Goal: Task Accomplishment & Management: Use online tool/utility

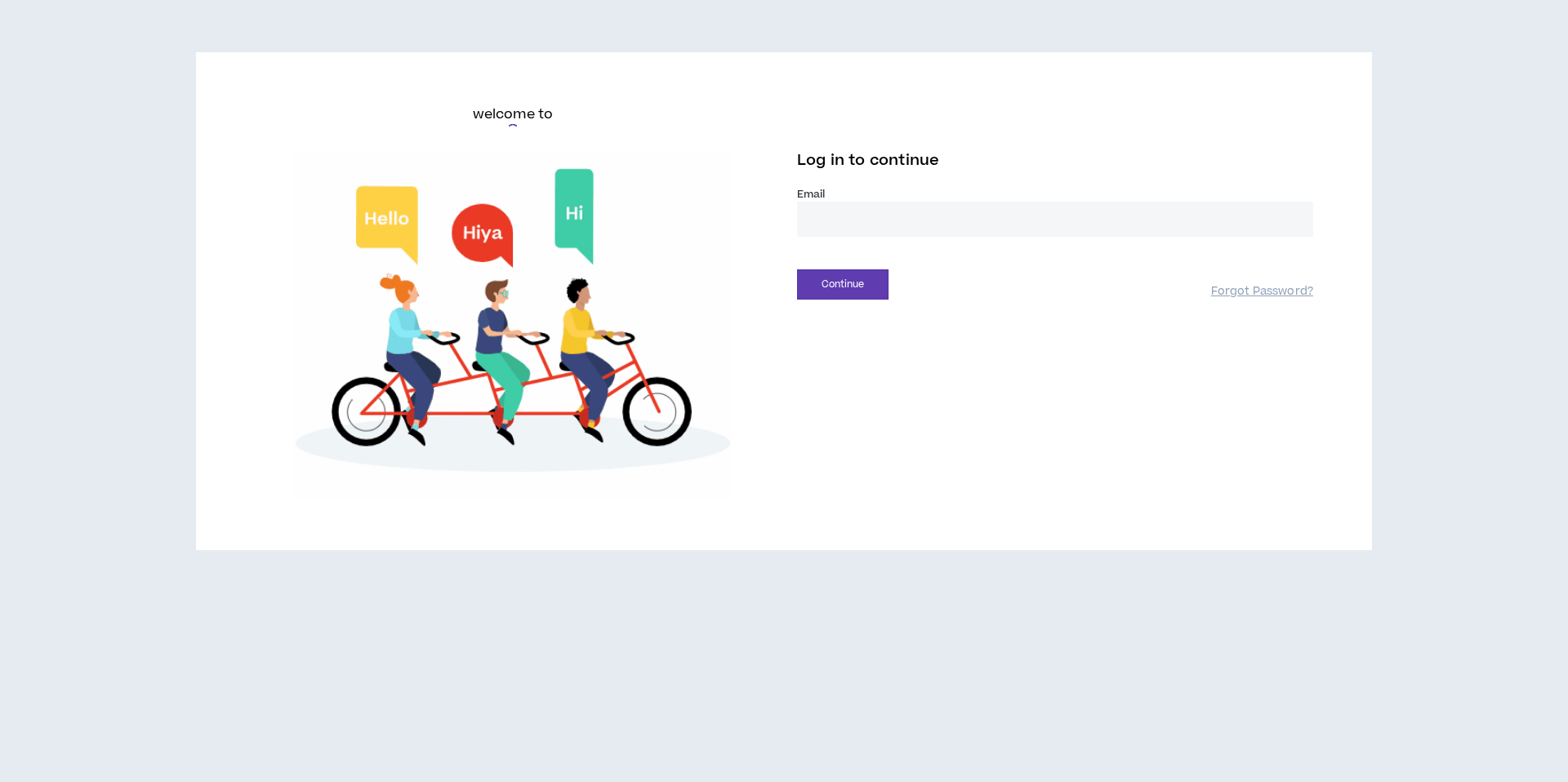
type input "**********"
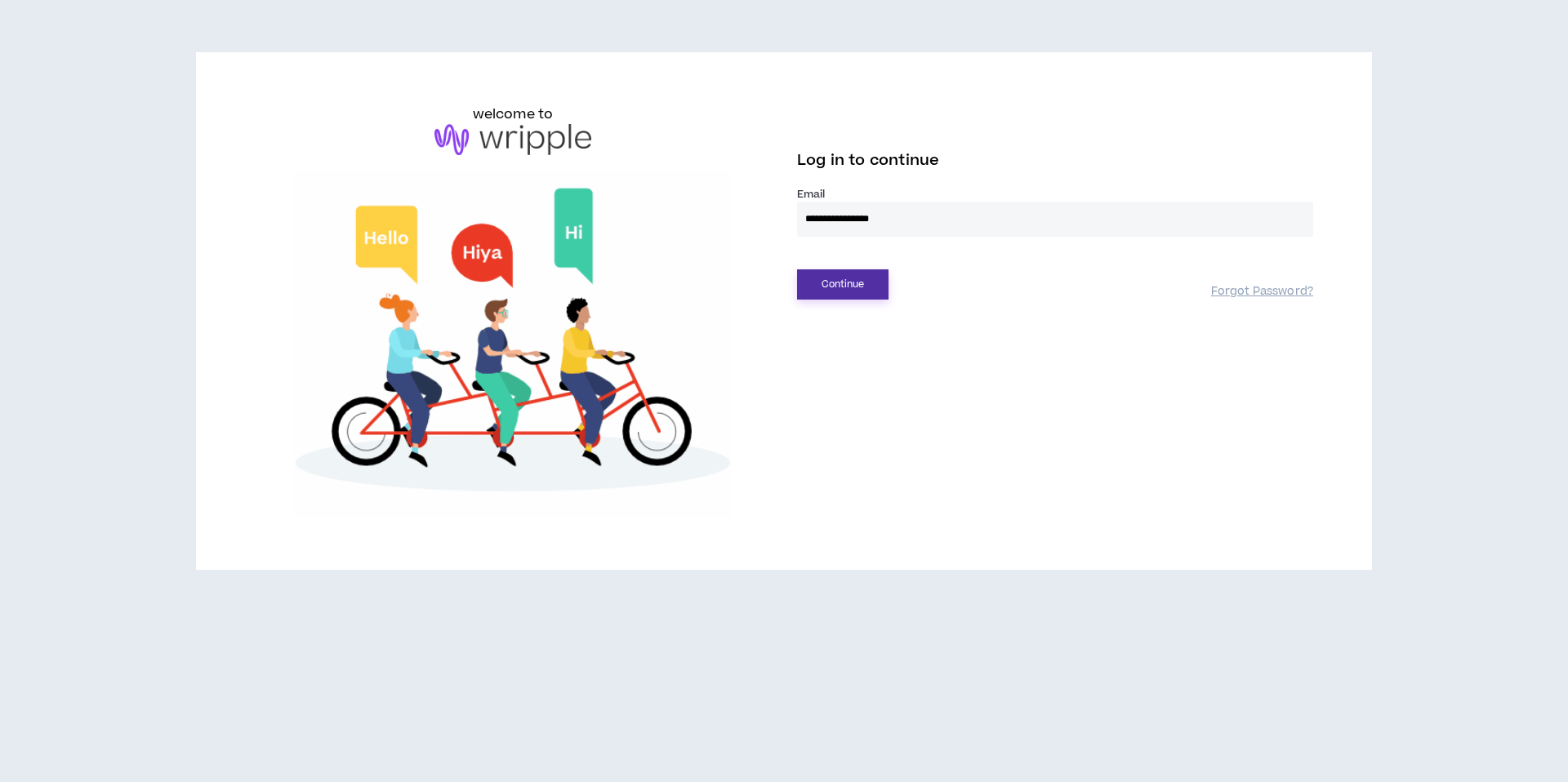
click at [860, 292] on button "Continue" at bounding box center [842, 284] width 91 height 30
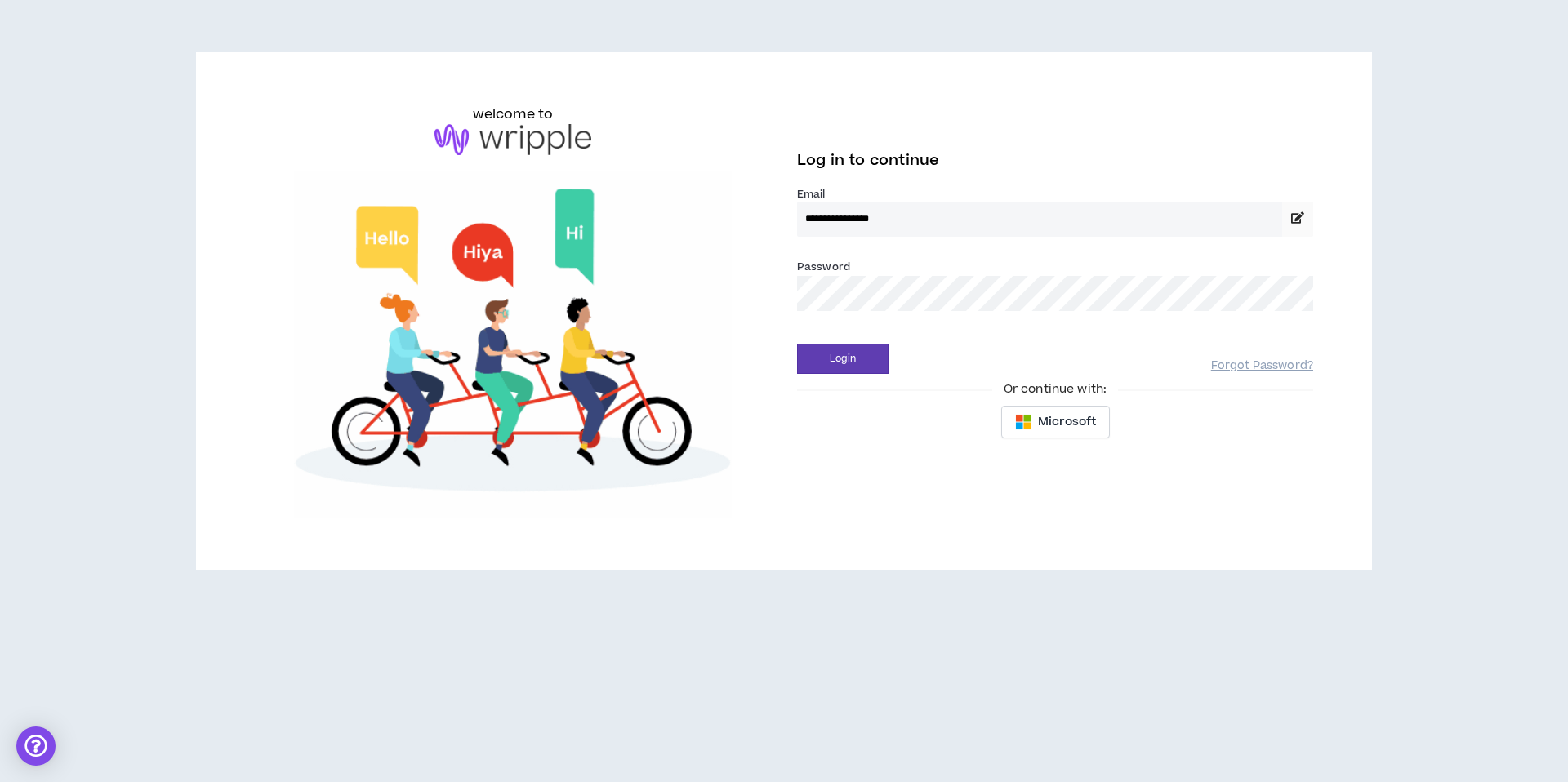
drag, startPoint x: 879, startPoint y: 327, endPoint x: 874, endPoint y: 387, distance: 60.2
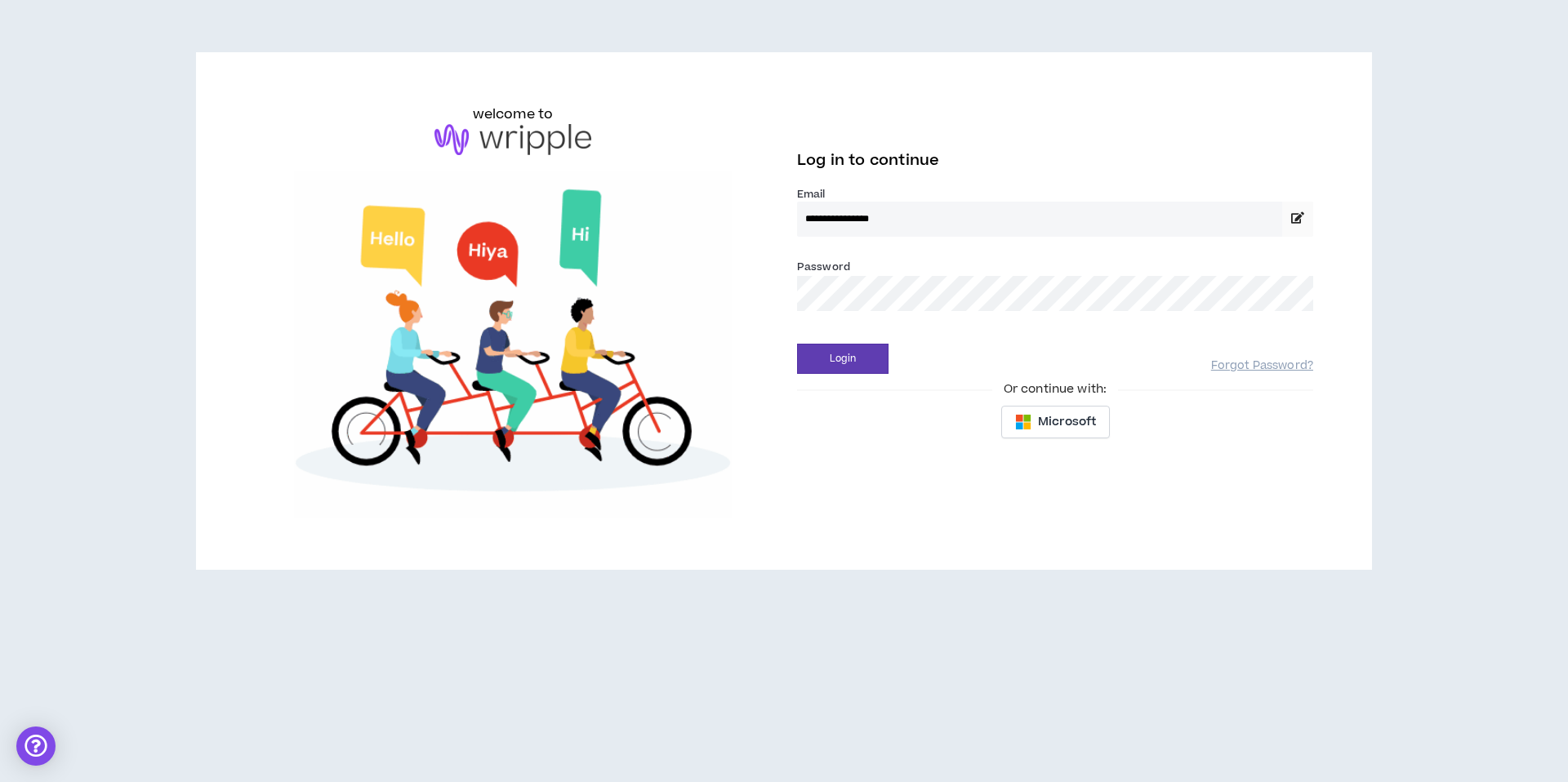
click at [879, 334] on form "**********" at bounding box center [1054, 280] width 516 height 187
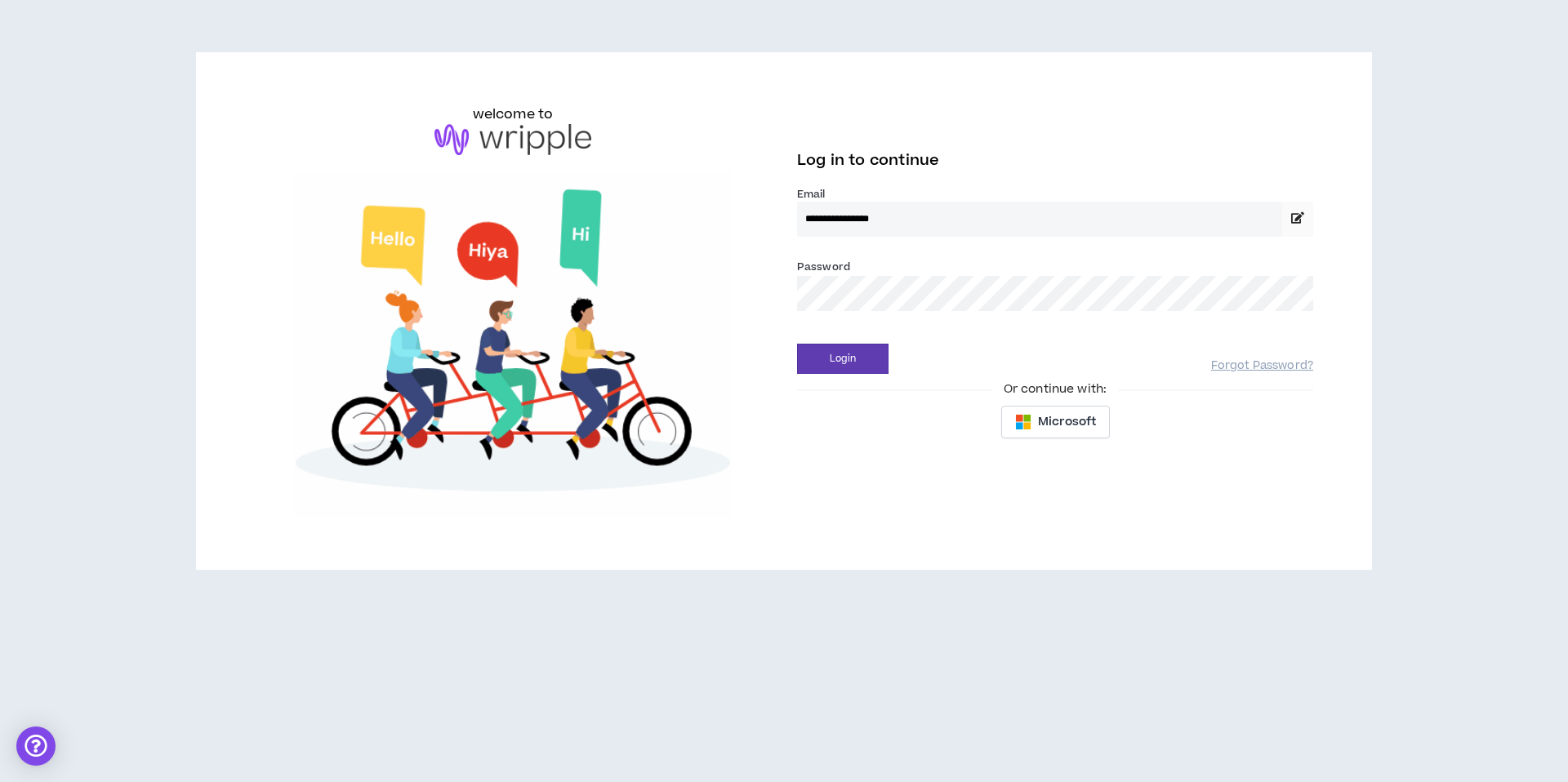
drag, startPoint x: 874, startPoint y: 385, endPoint x: 875, endPoint y: 374, distance: 11.0
click at [874, 385] on div "Or continue with:" at bounding box center [1054, 389] width 516 height 18
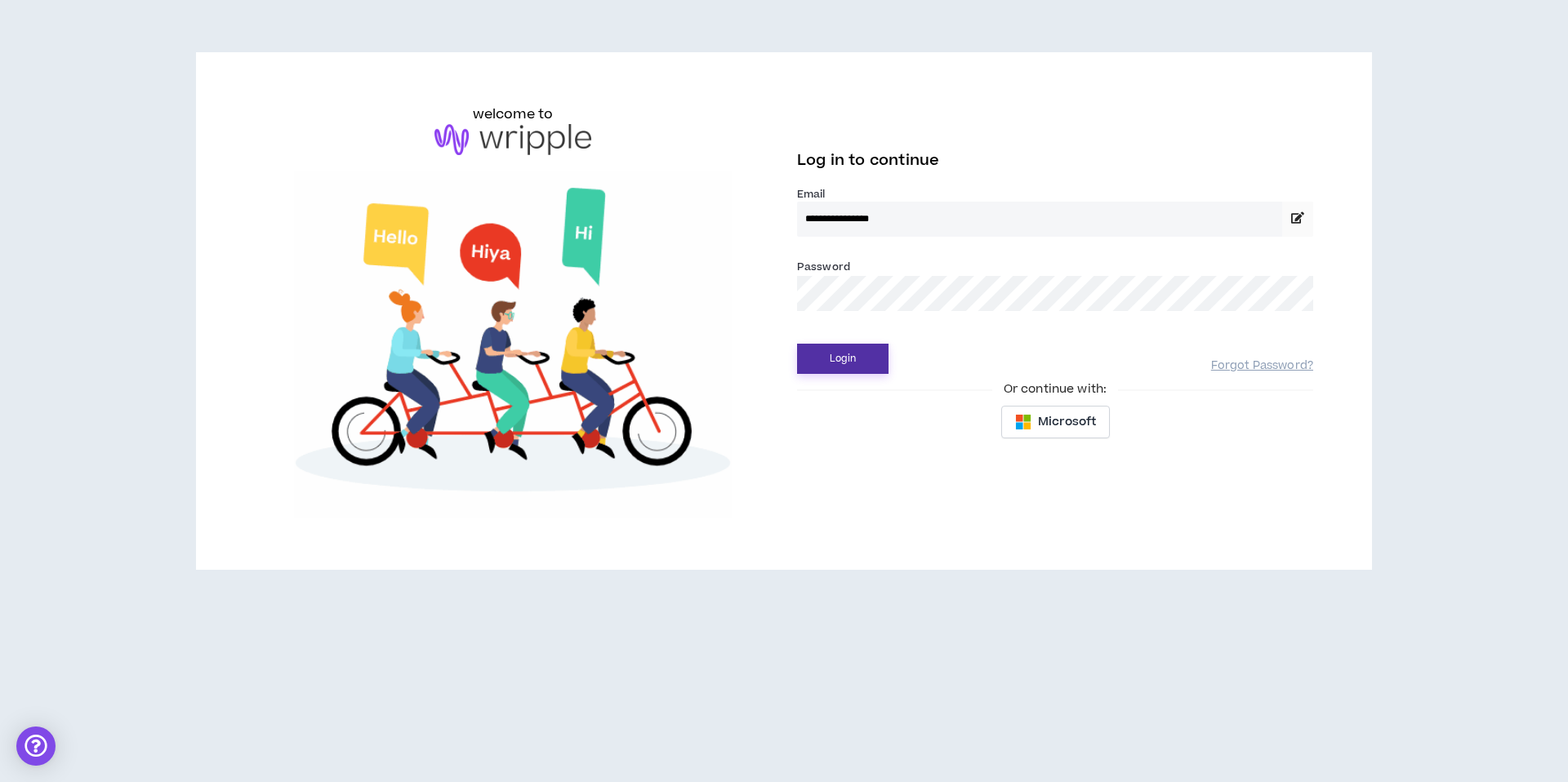
click at [875, 358] on button "Login" at bounding box center [842, 358] width 91 height 30
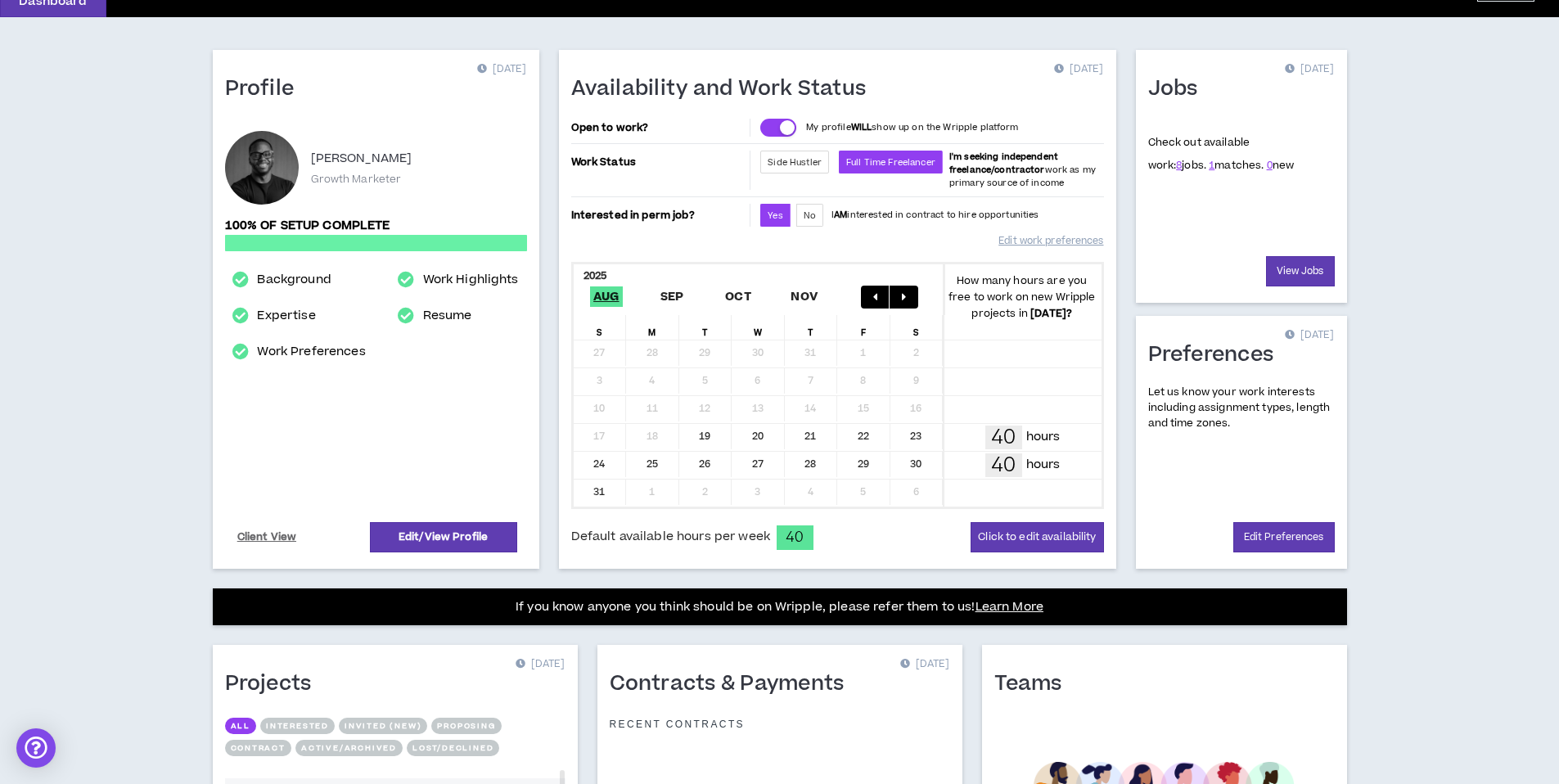
scroll to position [349, 0]
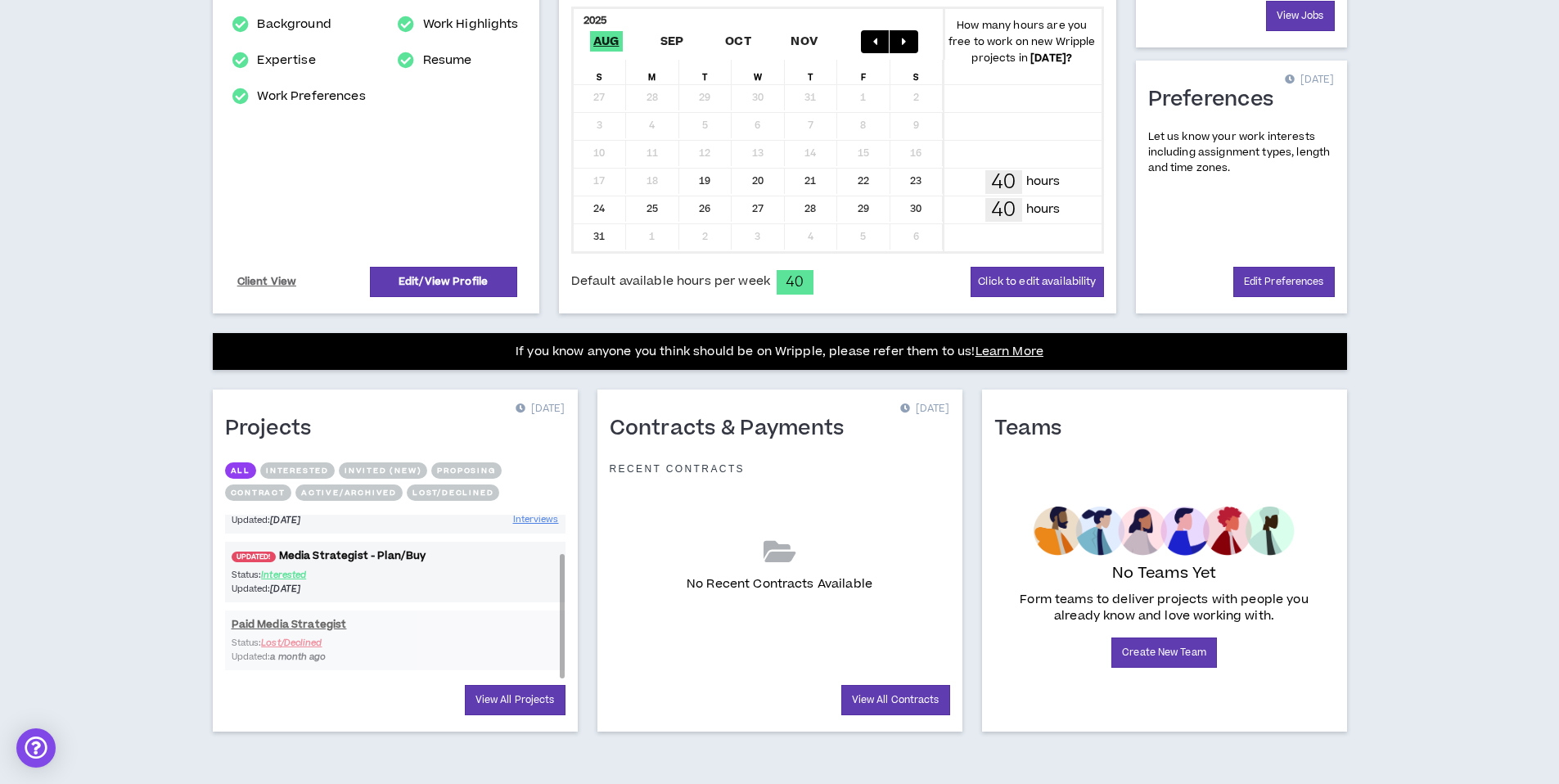
click at [381, 549] on link "UPDATED! Media Strategist - Plan/Buy" at bounding box center [395, 556] width 340 height 15
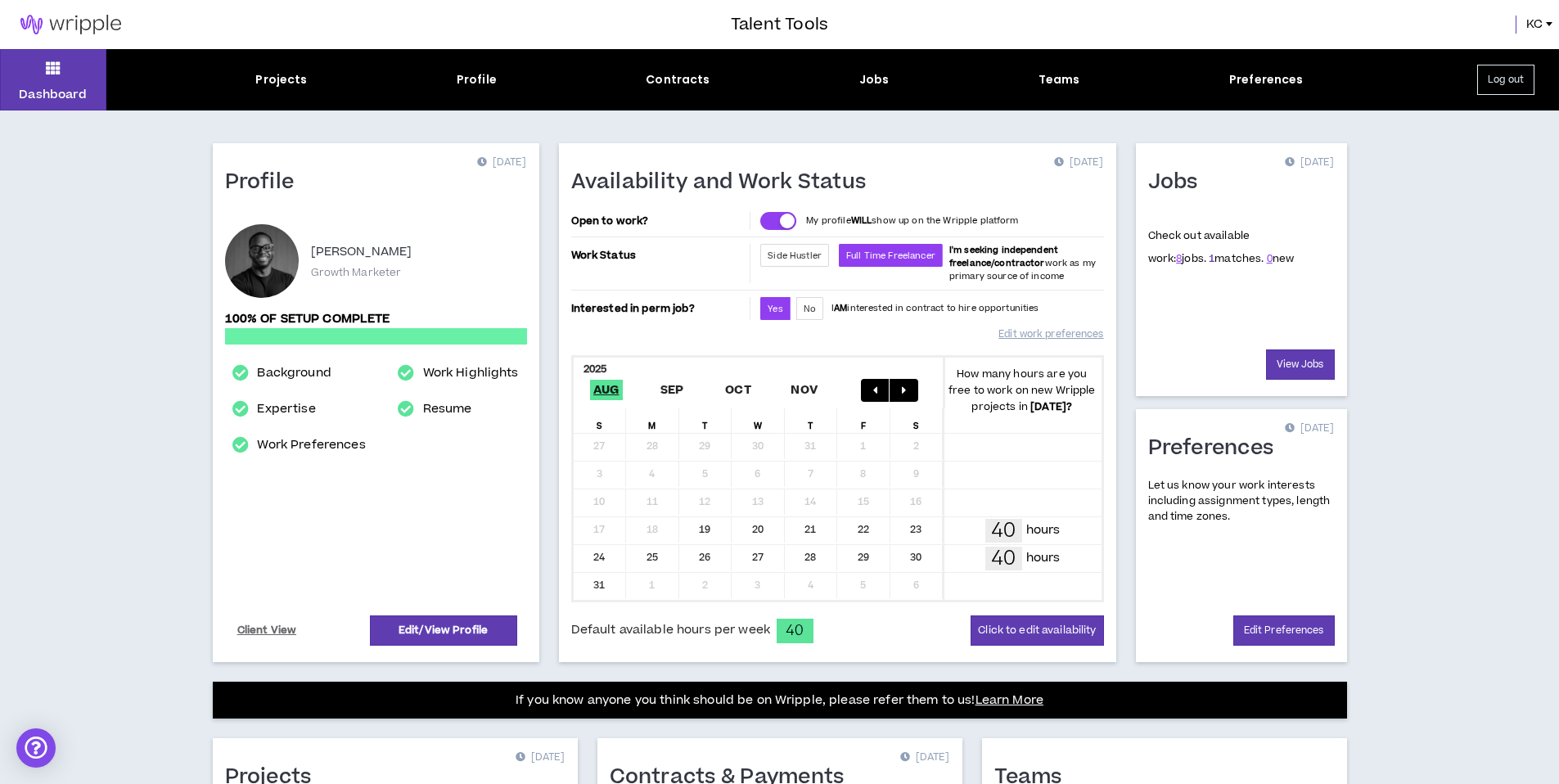
click at [1209, 256] on span "1 matches." at bounding box center [1237, 258] width 55 height 15
click at [1178, 258] on span "8 jobs." at bounding box center [1191, 258] width 30 height 15
click at [1285, 360] on link "View Jobs" at bounding box center [1301, 364] width 68 height 30
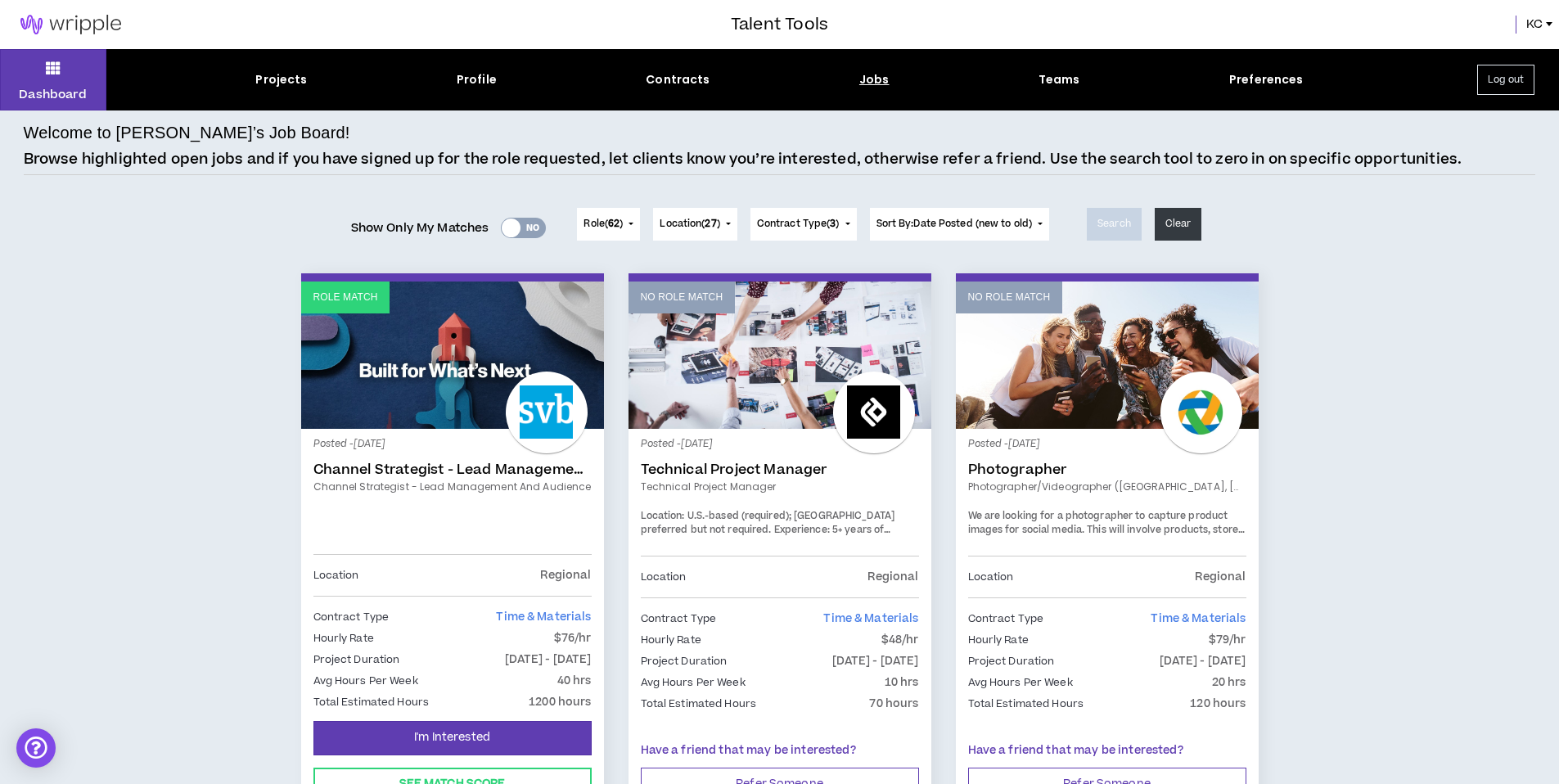
click at [464, 483] on link "Channel Strategist - Lead Management and Audience" at bounding box center [452, 486] width 278 height 15
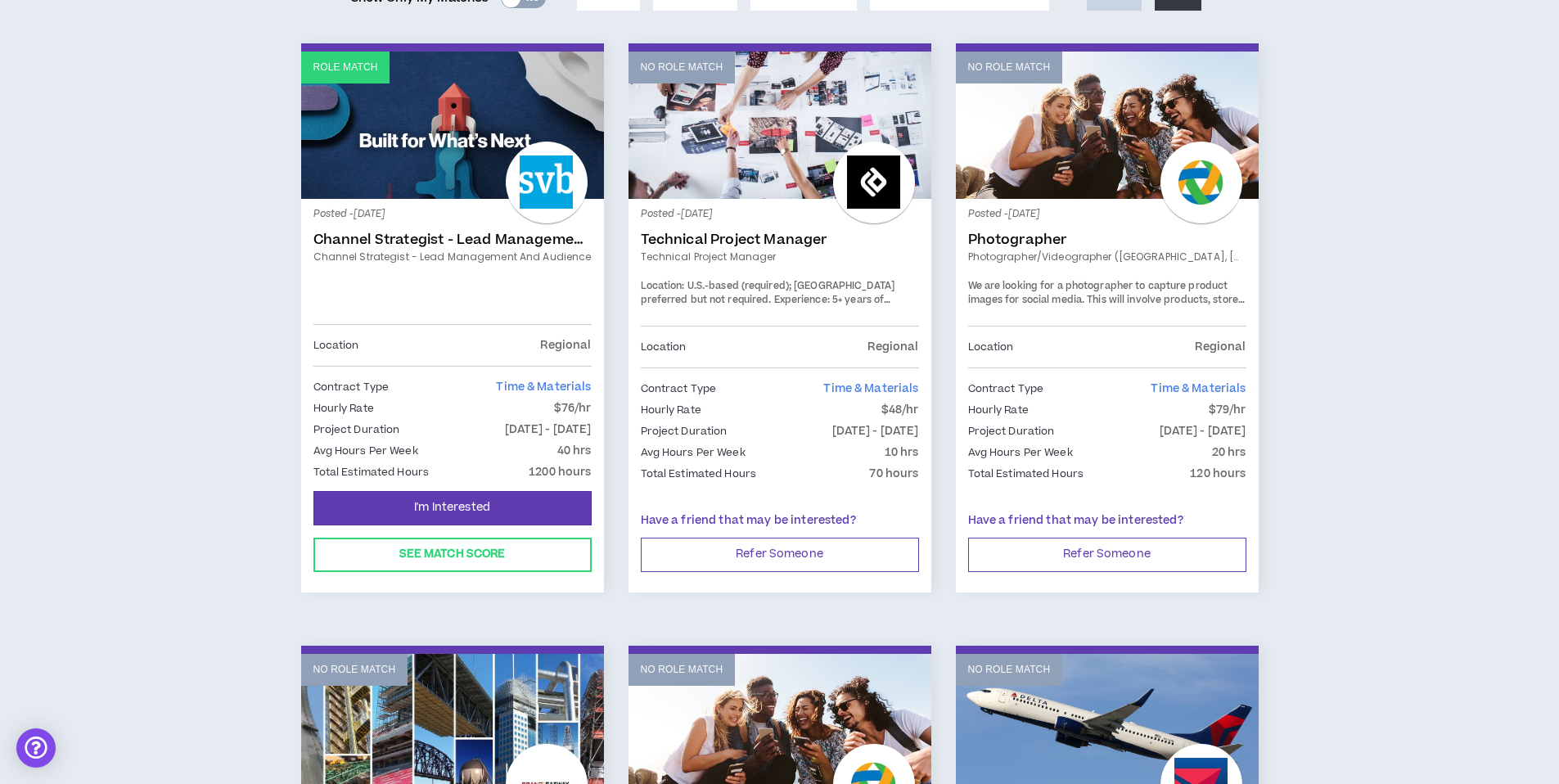
scroll to position [104, 0]
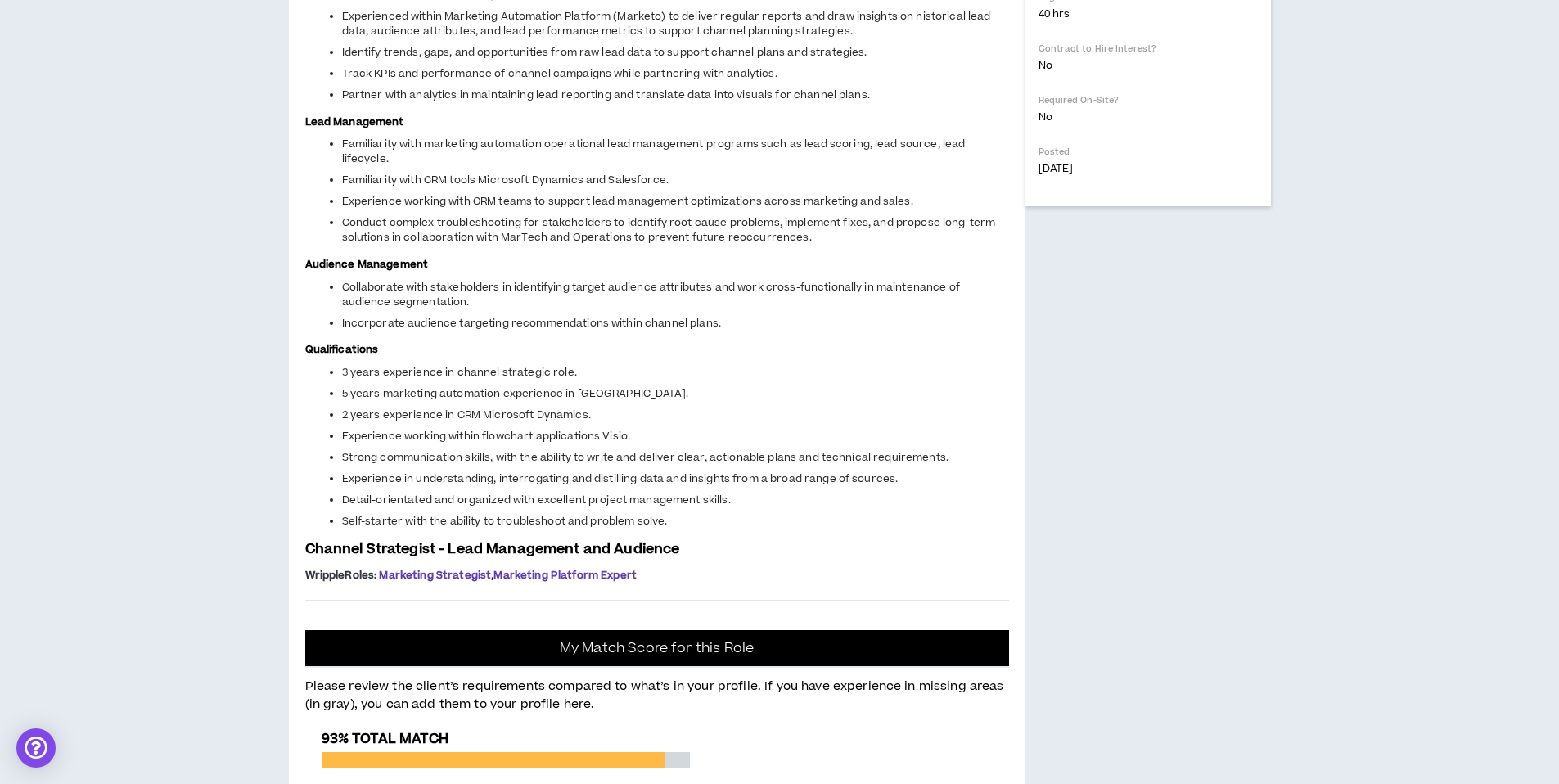
scroll to position [717, 0]
